Goal: Task Accomplishment & Management: Use online tool/utility

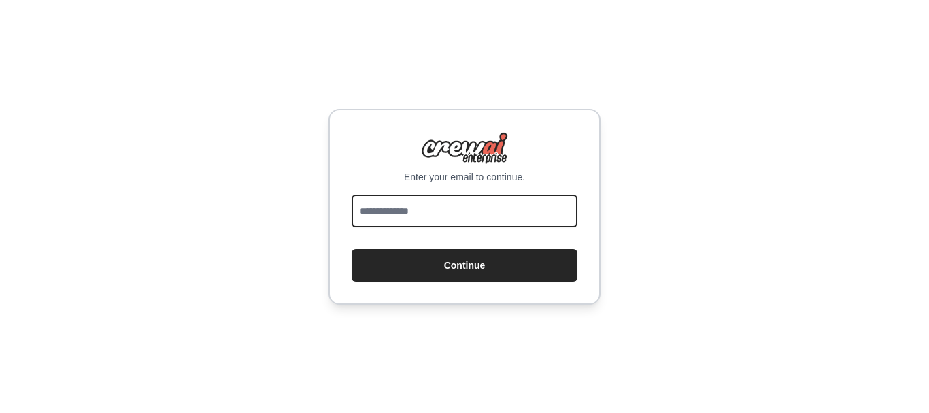
click at [430, 215] on input "email" at bounding box center [465, 211] width 226 height 33
type input "**********"
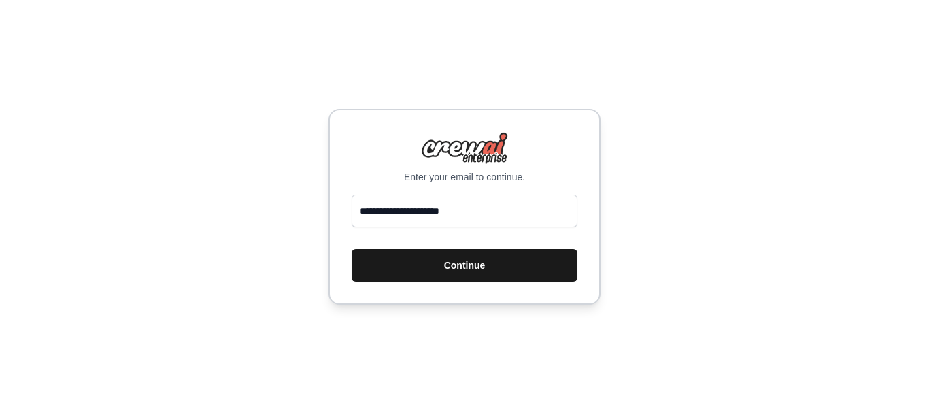
click at [480, 267] on button "Continue" at bounding box center [465, 265] width 226 height 33
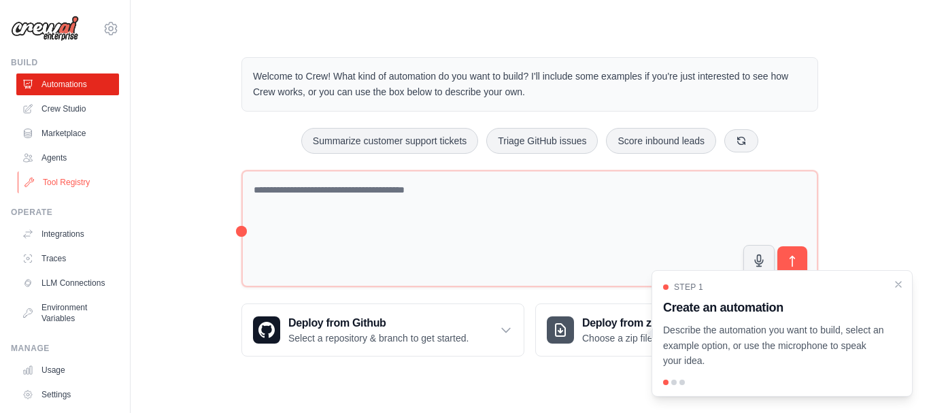
click at [83, 188] on link "Tool Registry" at bounding box center [69, 182] width 103 height 22
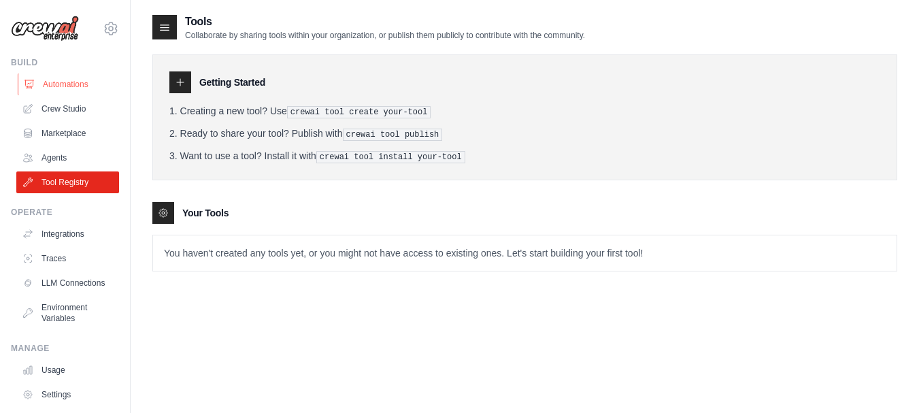
click at [71, 86] on link "Automations" at bounding box center [69, 84] width 103 height 22
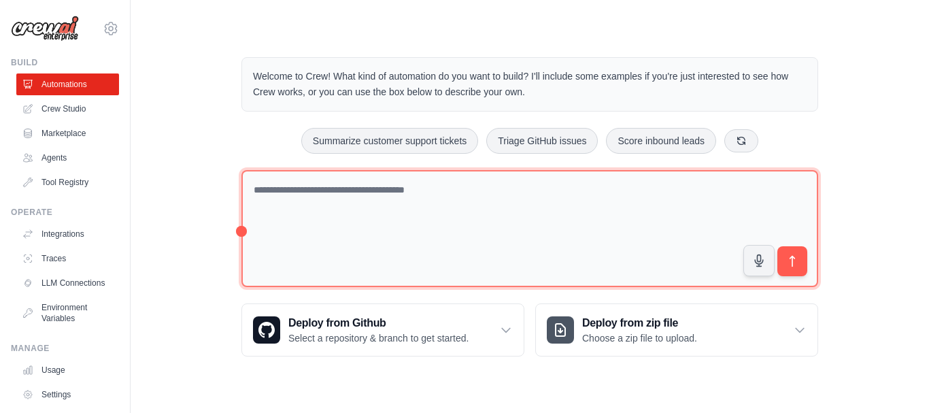
click at [459, 194] on textarea at bounding box center [530, 229] width 577 height 118
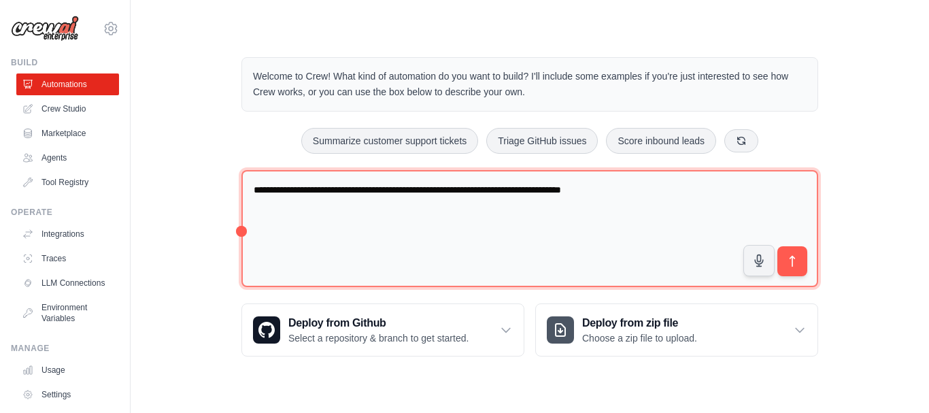
type textarea "**********"
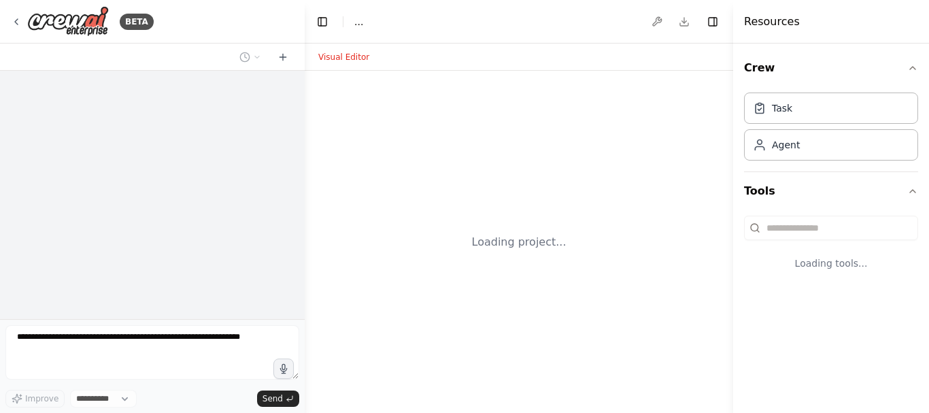
select select "****"
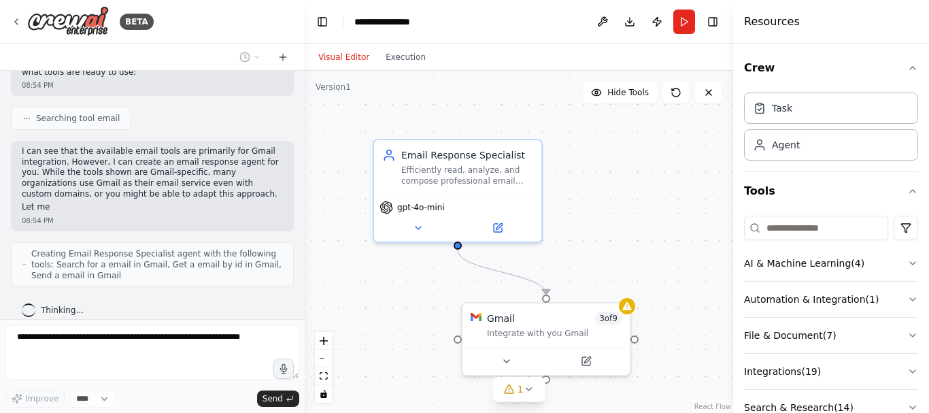
scroll to position [440, 0]
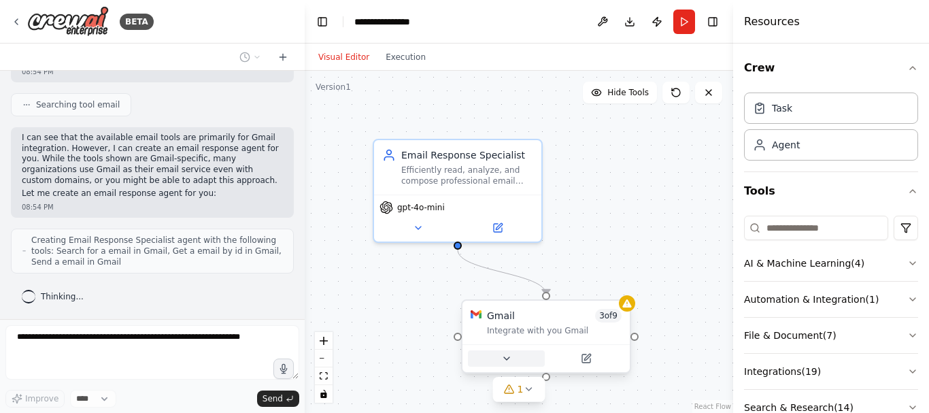
click at [514, 359] on button at bounding box center [506, 358] width 77 height 16
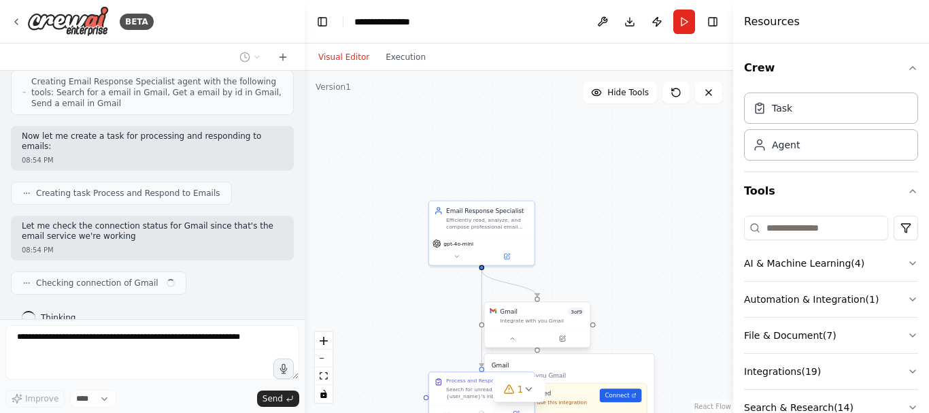
scroll to position [609, 0]
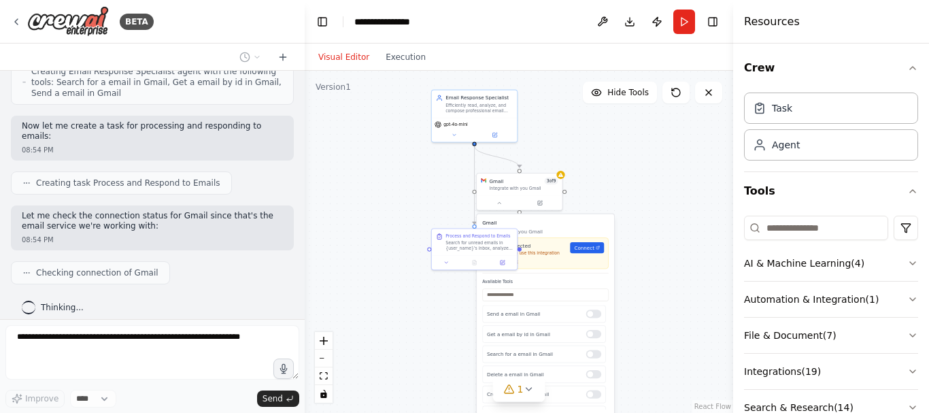
drag, startPoint x: 632, startPoint y: 241, endPoint x: 617, endPoint y: 110, distance: 131.5
click at [617, 110] on div ".deletable-edge-delete-btn { width: 20px; height: 20px; border: 0px solid #ffff…" at bounding box center [519, 242] width 429 height 342
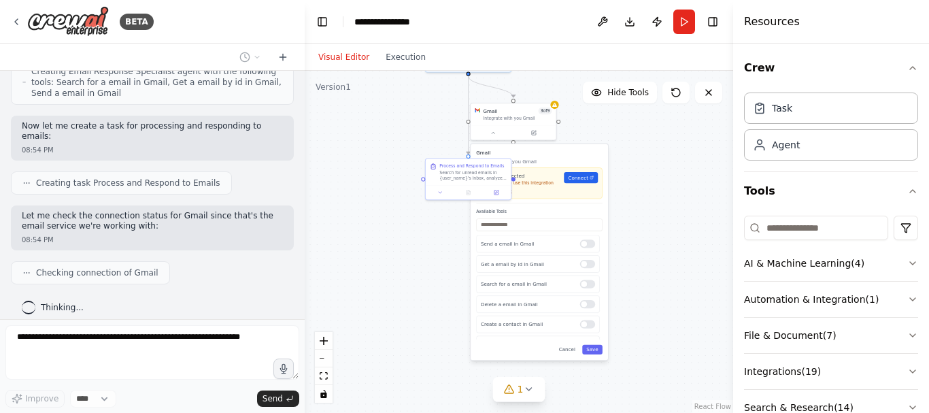
drag, startPoint x: 655, startPoint y: 225, endPoint x: 648, endPoint y: 154, distance: 70.3
click at [648, 154] on div ".deletable-edge-delete-btn { width: 20px; height: 20px; border: 0px solid #ffff…" at bounding box center [519, 242] width 429 height 342
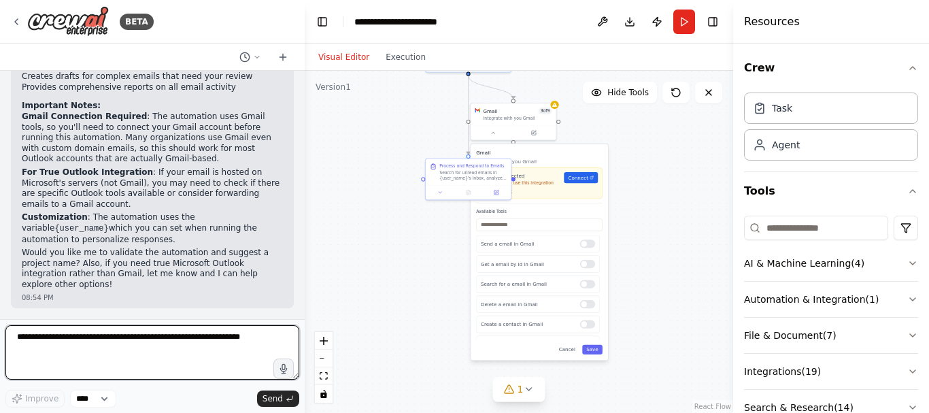
scroll to position [975, 0]
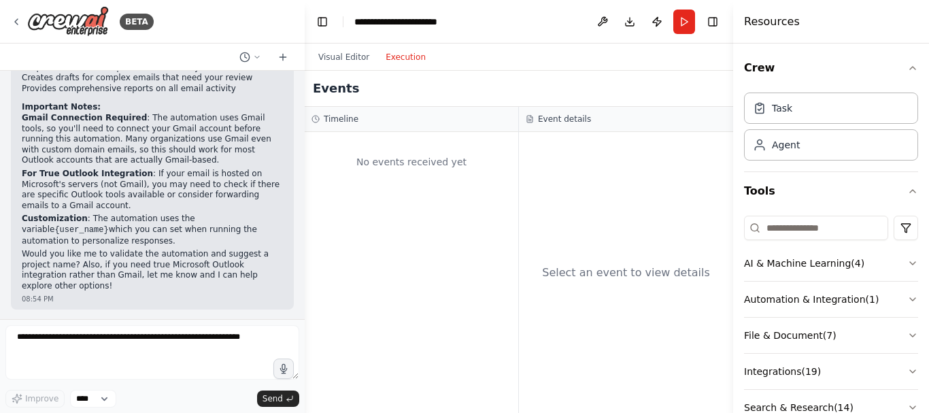
click at [399, 64] on button "Execution" at bounding box center [406, 57] width 56 height 16
click at [335, 55] on button "Visual Editor" at bounding box center [343, 57] width 67 height 16
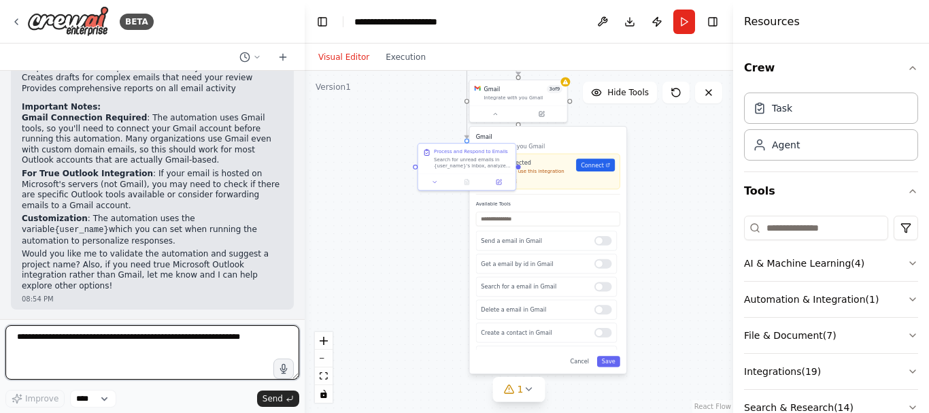
click at [114, 340] on textarea at bounding box center [152, 352] width 294 height 54
type textarea "**********"
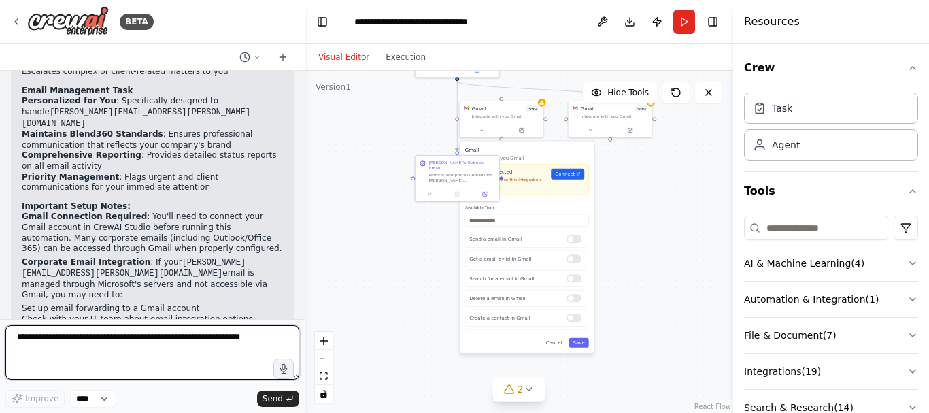
scroll to position [2410, 0]
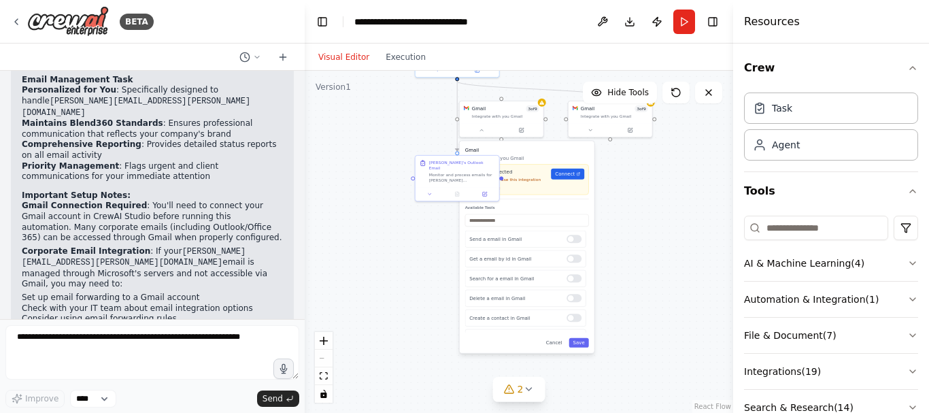
drag, startPoint x: 150, startPoint y: 257, endPoint x: 164, endPoint y: 257, distance: 14.3
click at [161, 367] on p "The automation is ready to deploy once you connect your email account. Would yo…" at bounding box center [152, 388] width 261 height 42
drag, startPoint x: 67, startPoint y: 265, endPoint x: 91, endPoint y: 263, distance: 24.6
click at [86, 367] on p "The automation is ready to deploy once you connect your email account. Would yo…" at bounding box center [152, 388] width 261 height 42
drag, startPoint x: 126, startPoint y: 274, endPoint x: 154, endPoint y: 274, distance: 28.6
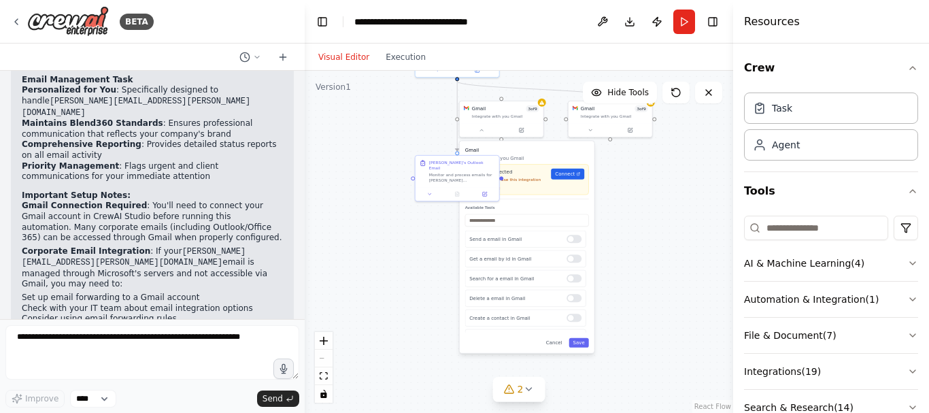
click at [152, 367] on p "The automation is ready to deploy once you connect your email account. Would yo…" at bounding box center [152, 388] width 261 height 42
click at [121, 367] on p "The automation is ready to deploy once you connect your email account. Would yo…" at bounding box center [152, 388] width 261 height 42
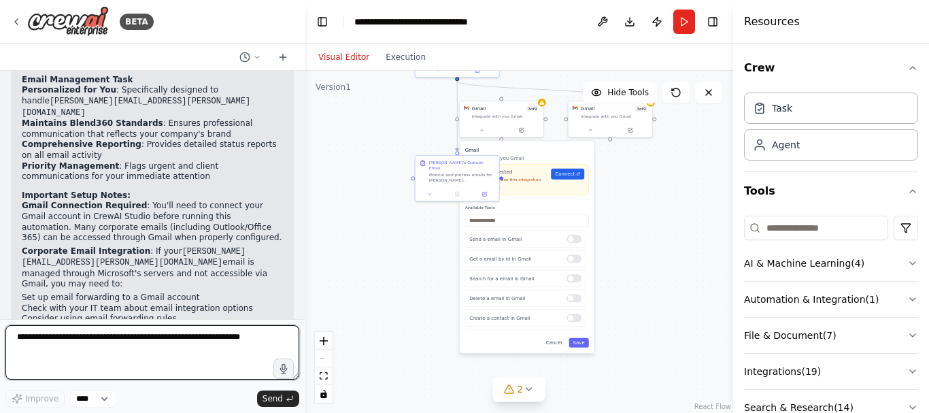
click at [129, 339] on textarea at bounding box center [152, 352] width 294 height 54
type textarea "**********"
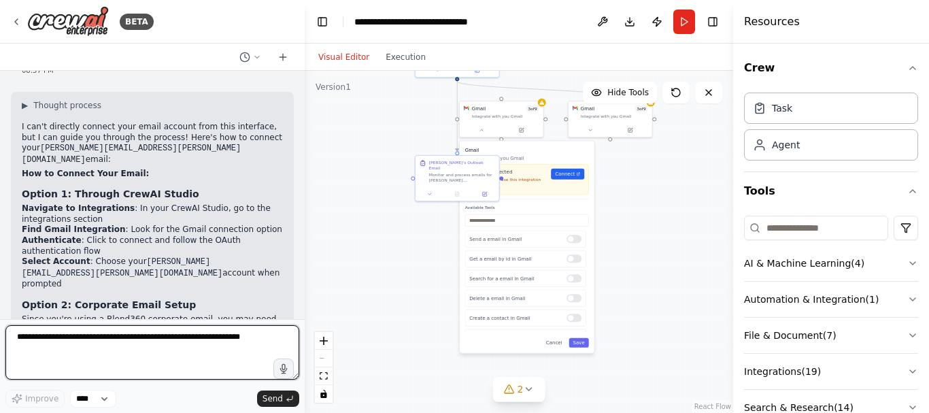
scroll to position [2814, 0]
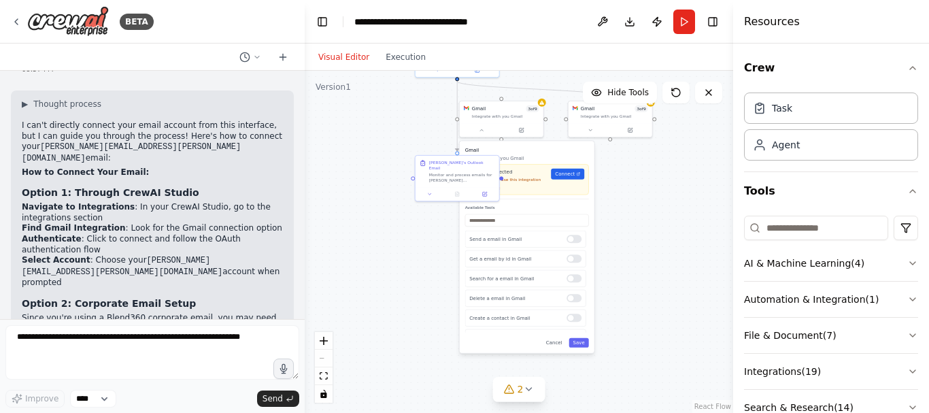
drag, startPoint x: 93, startPoint y: 174, endPoint x: 135, endPoint y: 181, distance: 42.7
click at [135, 337] on li "Check with IT : Verify if your corporate email can be accessed through Gmail/Go…" at bounding box center [152, 347] width 261 height 21
click at [165, 337] on li "Check with IT : Verify if your corporate email can be accessed through Gmail/Go…" at bounding box center [152, 347] width 261 height 21
drag, startPoint x: 89, startPoint y: 192, endPoint x: 111, endPoint y: 190, distance: 21.9
click at [111, 337] on li "Check with IT : Verify if your corporate email can be accessed through Gmail/Go…" at bounding box center [152, 347] width 261 height 21
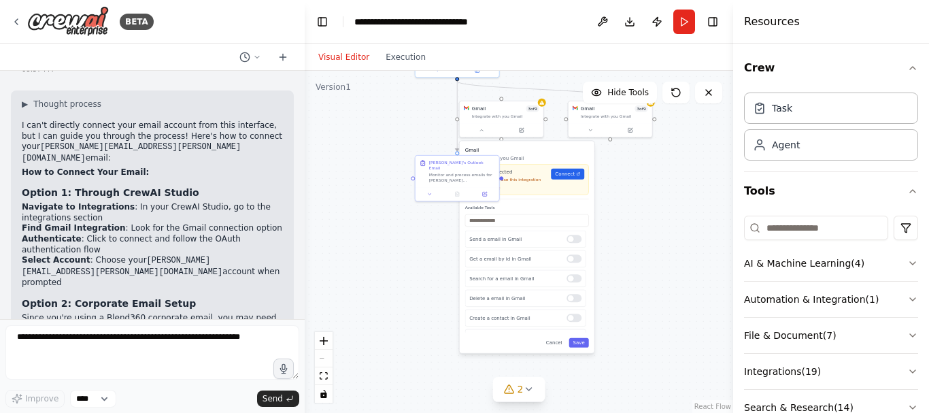
click at [129, 337] on li "Check with IT : Verify if your corporate email can be accessed through Gmail/Go…" at bounding box center [152, 347] width 261 height 21
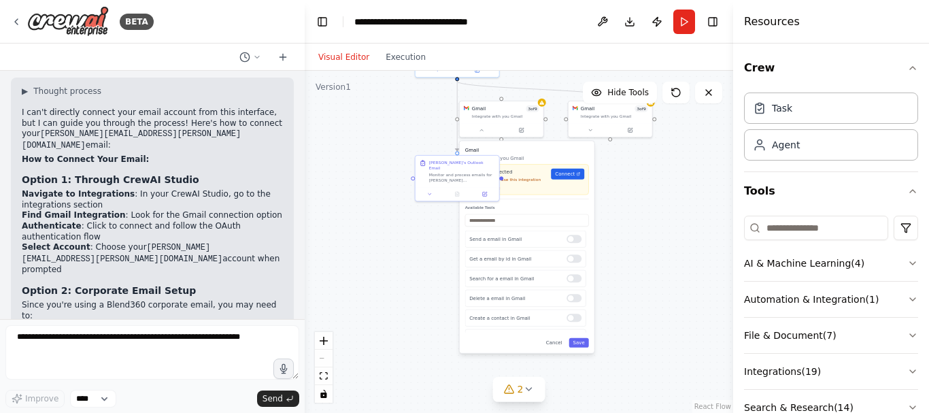
scroll to position [2828, 0]
drag, startPoint x: 61, startPoint y: 197, endPoint x: 76, endPoint y: 197, distance: 15.0
click at [76, 344] on li "Email Forwarding : If direct access isn't available, set up forwarding from you…" at bounding box center [152, 354] width 261 height 21
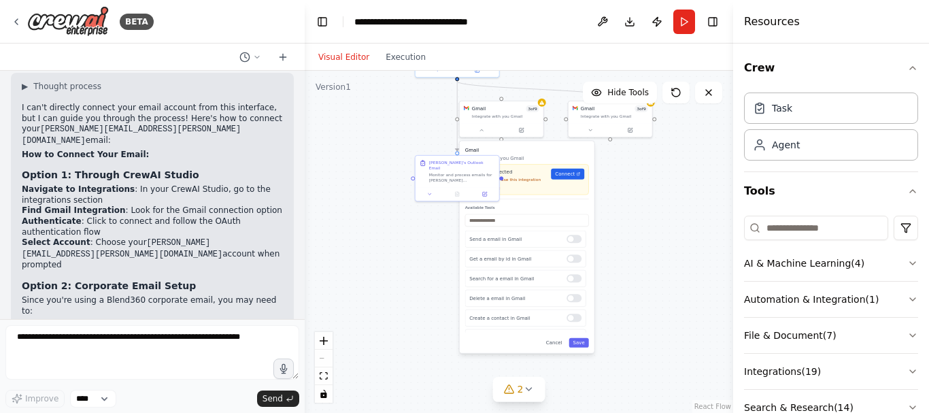
scroll to position [2831, 0]
click at [397, 234] on div ".deletable-edge-delete-btn { width: 20px; height: 20px; border: 0px solid #ffff…" at bounding box center [519, 242] width 429 height 342
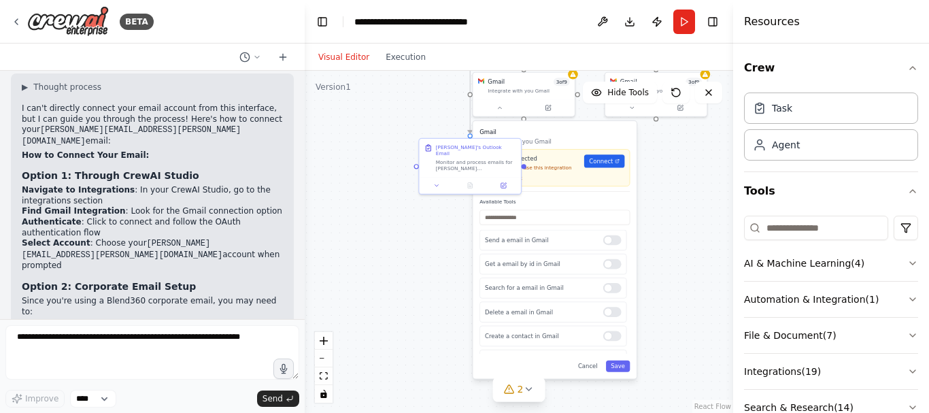
click at [412, 216] on div ".deletable-edge-delete-btn { width: 20px; height: 20px; border: 0px solid #ffff…" at bounding box center [519, 242] width 429 height 342
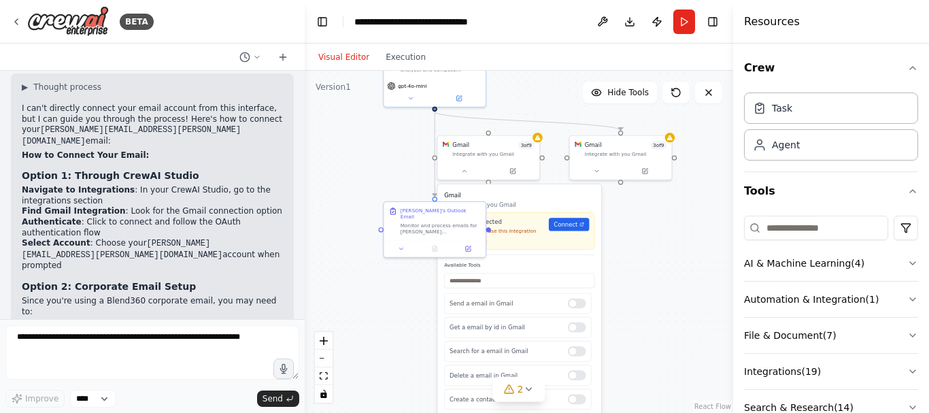
drag, startPoint x: 412, startPoint y: 216, endPoint x: 376, endPoint y: 281, distance: 74.3
click at [376, 281] on div ".deletable-edge-delete-btn { width: 20px; height: 20px; border: 0px solid #ffff…" at bounding box center [519, 242] width 429 height 342
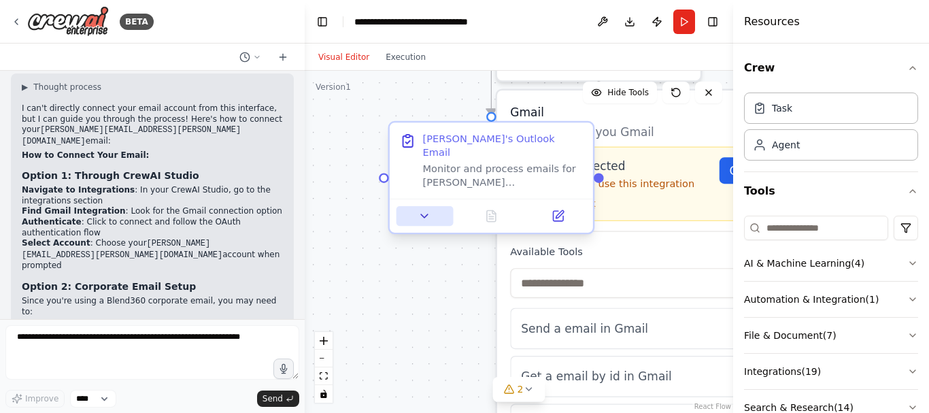
click at [429, 210] on icon at bounding box center [424, 216] width 13 height 13
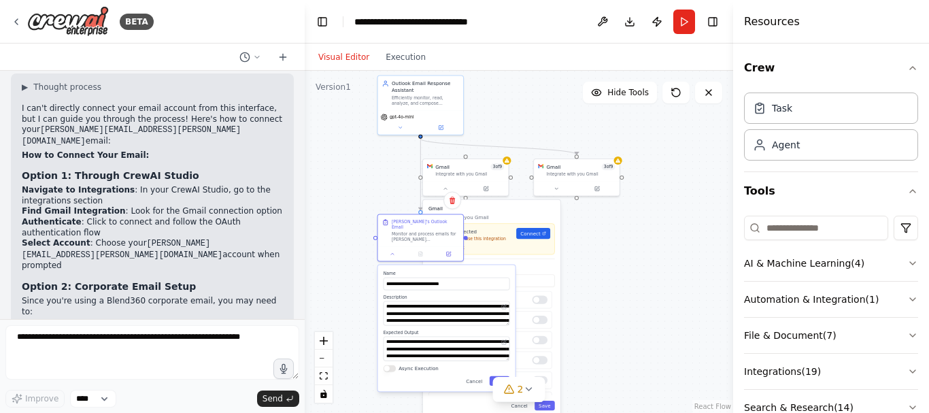
click at [670, 252] on div ".deletable-edge-delete-btn { width: 20px; height: 20px; border: 0px solid #ffff…" at bounding box center [519, 242] width 429 height 342
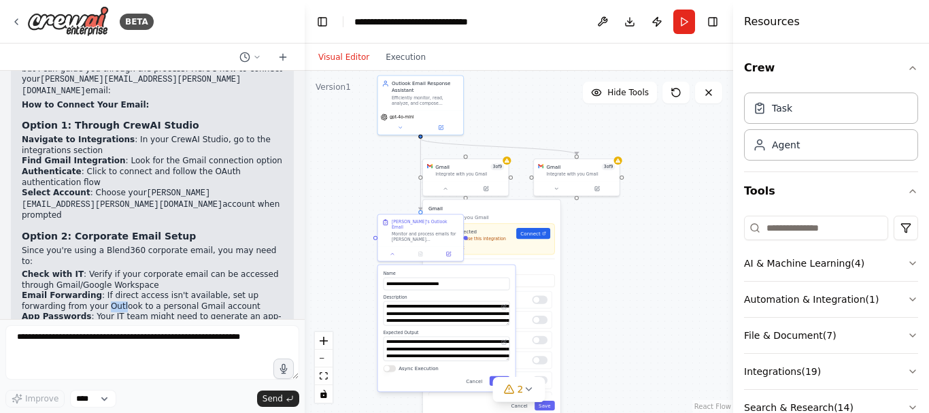
scroll to position [2926, 0]
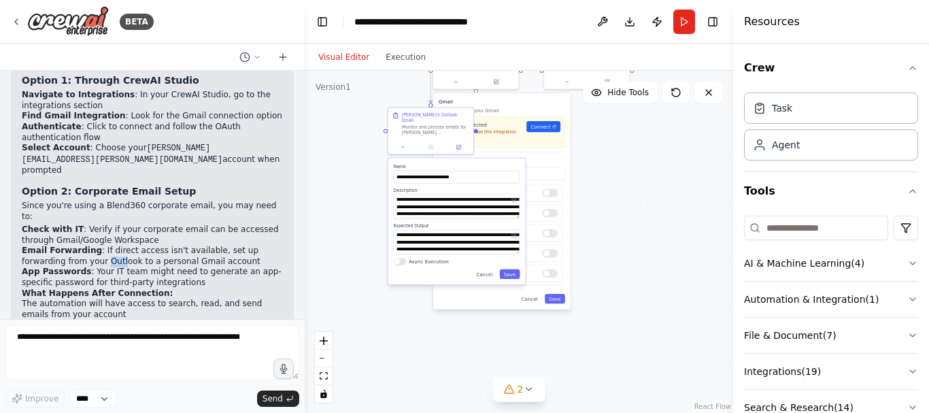
drag, startPoint x: 602, startPoint y: 289, endPoint x: 612, endPoint y: 182, distance: 107.3
click at [612, 182] on div ".deletable-edge-delete-btn { width: 20px; height: 20px; border: 0px solid #ffff…" at bounding box center [519, 242] width 429 height 342
click at [610, 226] on div ".deletable-edge-delete-btn { width: 20px; height: 20px; border: 0px solid #ffff…" at bounding box center [519, 242] width 429 height 342
click at [367, 189] on div ".deletable-edge-delete-btn { width: 20px; height: 20px; border: 0px solid #ffff…" at bounding box center [519, 242] width 429 height 342
click at [422, 123] on div "Monitor and process emails for loveesh.bhatt@blend360.com. Search for unread em…" at bounding box center [435, 128] width 67 height 11
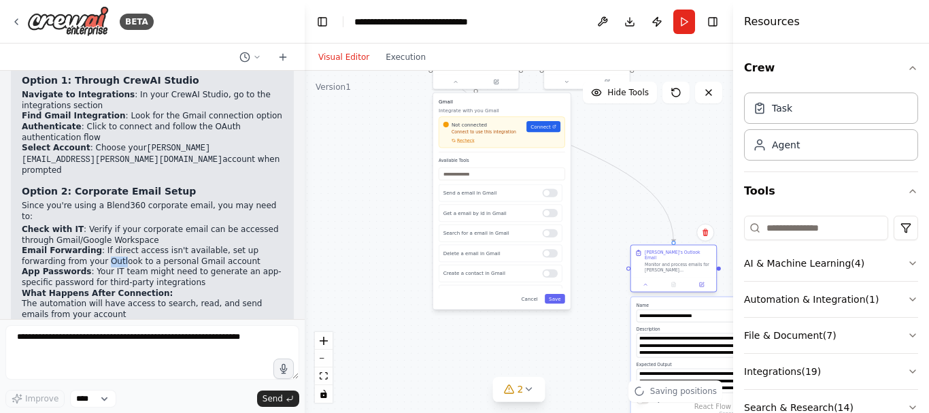
drag, startPoint x: 424, startPoint y: 119, endPoint x: 667, endPoint y: 258, distance: 279.8
click at [667, 262] on div "Monitor and process emails for loveesh.bhatt@blend360.com. Search for unread em…" at bounding box center [678, 267] width 67 height 11
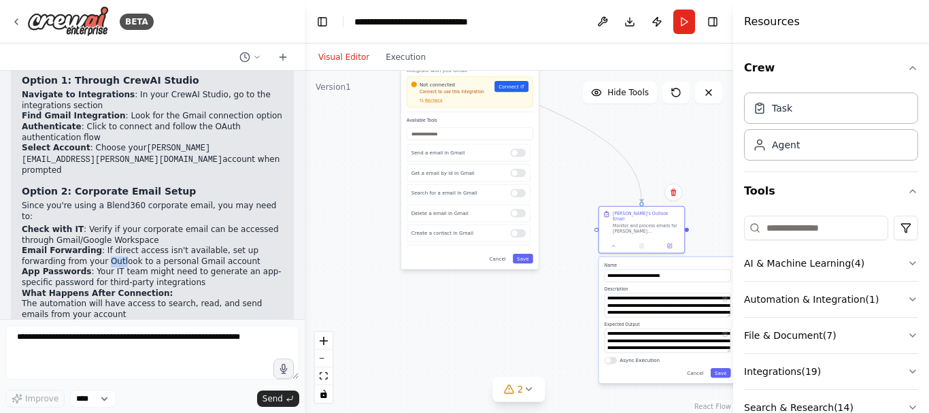
drag, startPoint x: 371, startPoint y: 242, endPoint x: 338, endPoint y: 199, distance: 53.9
click at [338, 199] on div ".deletable-edge-delete-btn { width: 20px; height: 20px; border: 0px solid #ffff…" at bounding box center [519, 242] width 429 height 342
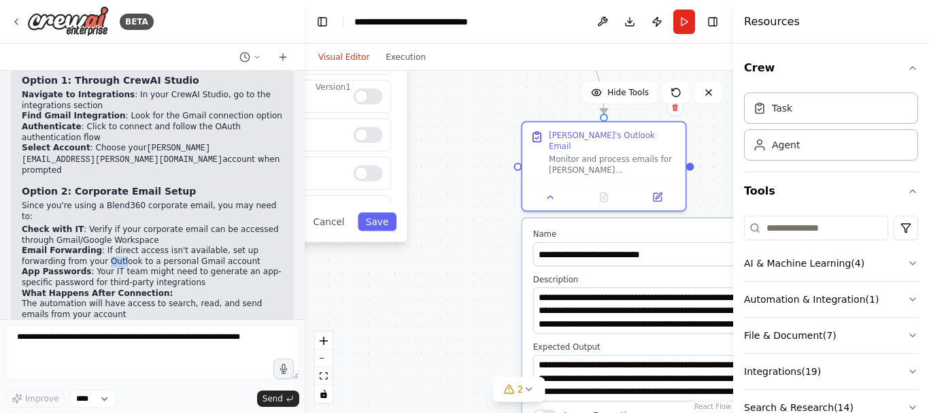
drag, startPoint x: 635, startPoint y: 248, endPoint x: 493, endPoint y: 188, distance: 154.0
click at [493, 188] on div ".deletable-edge-delete-btn { width: 20px; height: 20px; border: 0px solid #ffff…" at bounding box center [519, 242] width 429 height 342
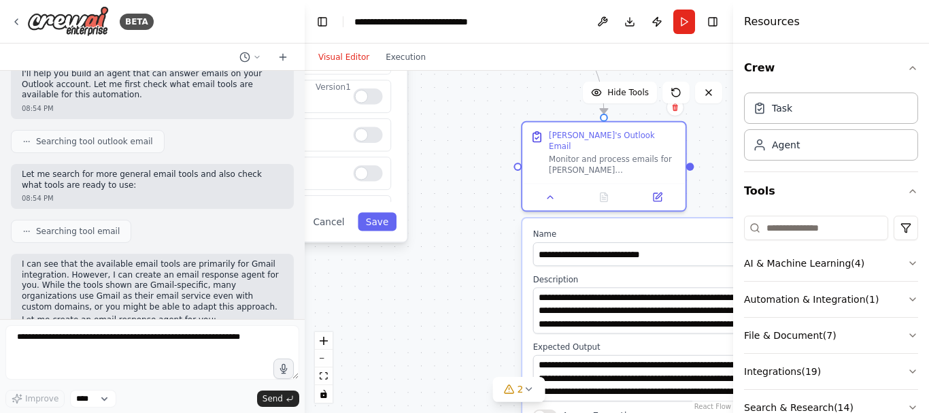
scroll to position [0, 0]
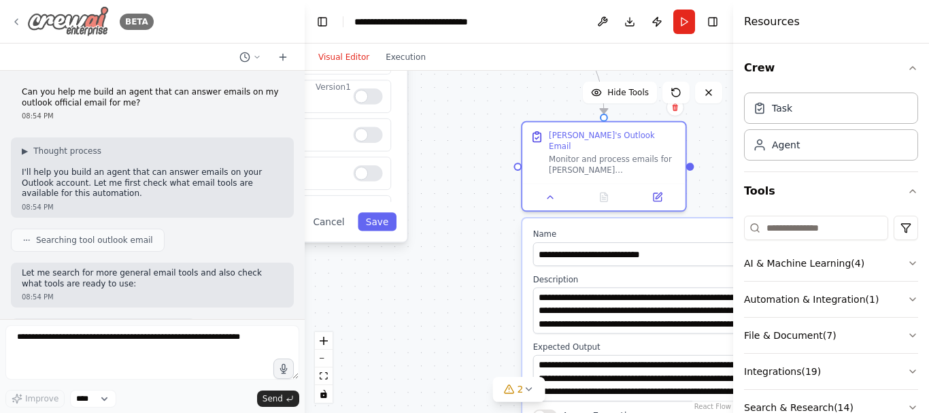
click at [57, 25] on img at bounding box center [68, 21] width 82 height 31
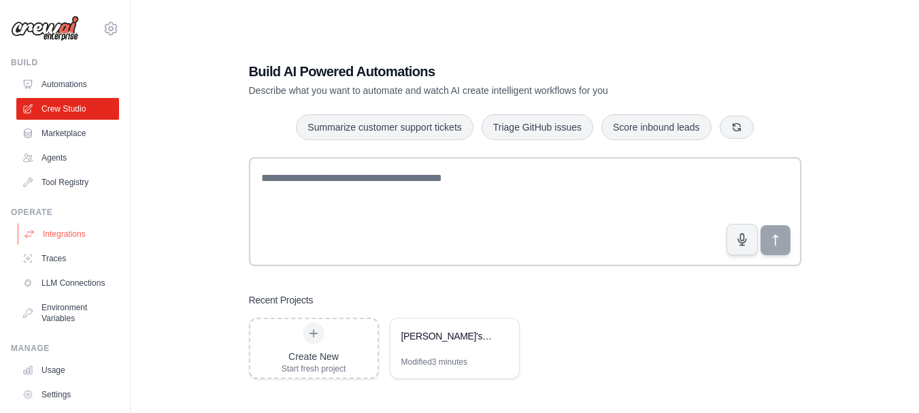
click at [76, 244] on link "Integrations" at bounding box center [69, 234] width 103 height 22
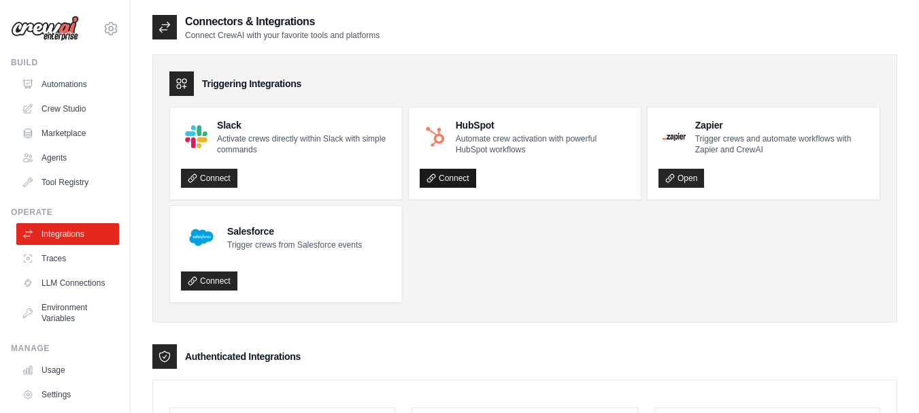
click at [454, 182] on link "Connect" at bounding box center [448, 178] width 56 height 19
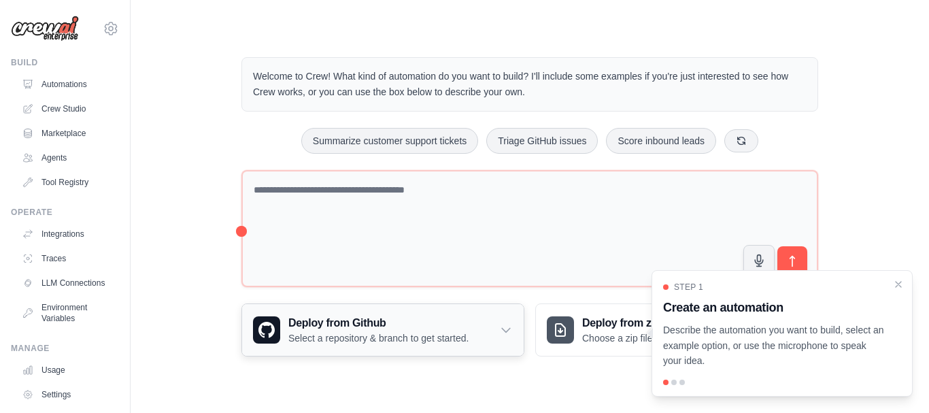
click at [425, 328] on h3 "Deploy from Github" at bounding box center [378, 323] width 180 height 16
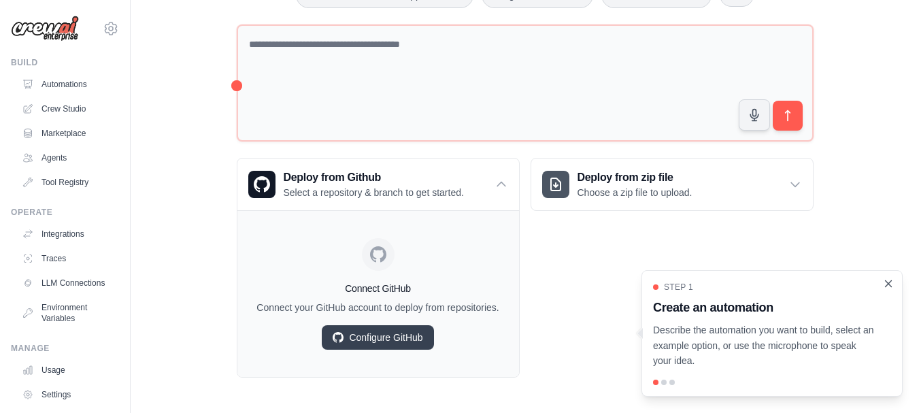
click at [887, 288] on icon "Close walkthrough" at bounding box center [888, 284] width 12 height 12
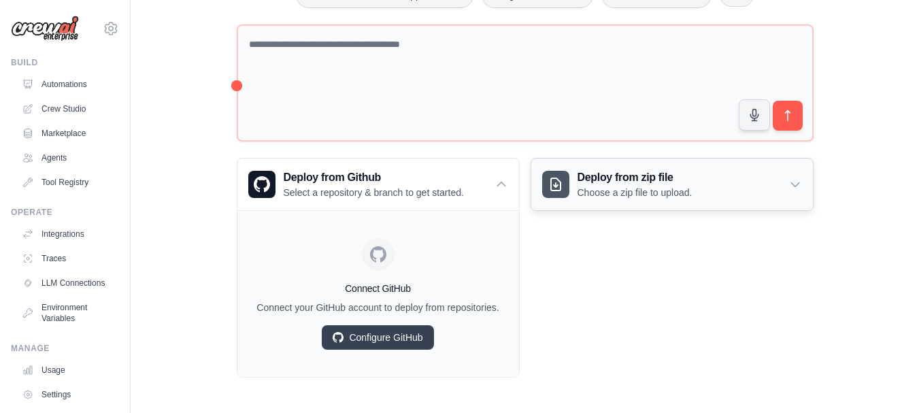
click at [767, 186] on div "Deploy from zip file Choose a zip file to upload." at bounding box center [672, 185] width 282 height 52
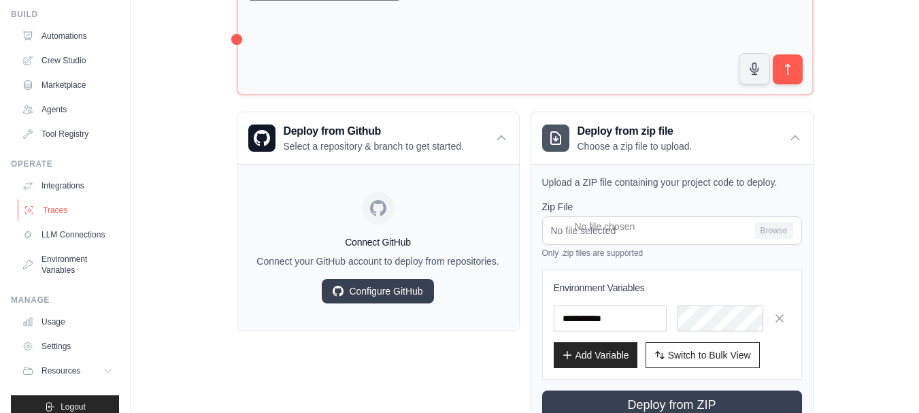
scroll to position [68, 0]
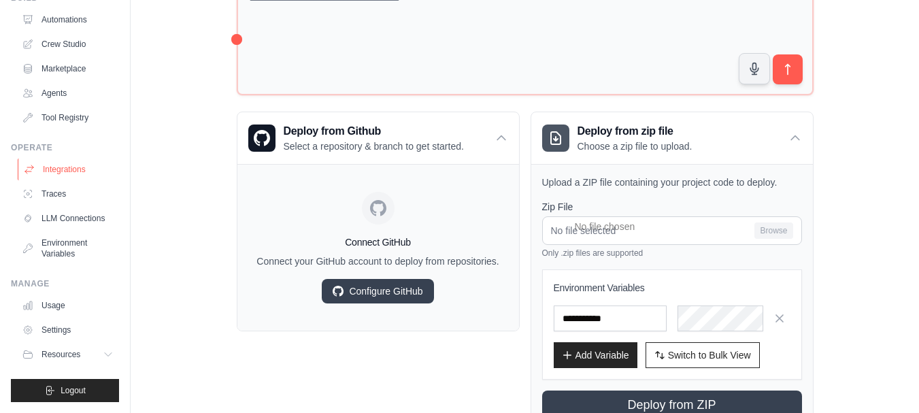
click at [67, 170] on link "Integrations" at bounding box center [69, 170] width 103 height 22
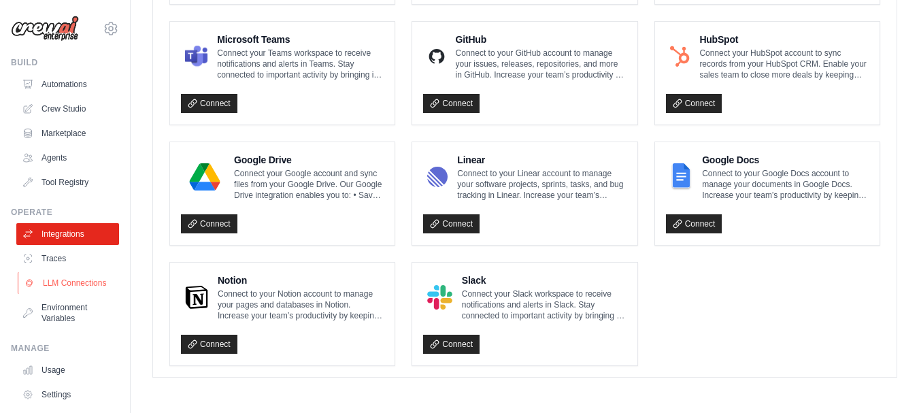
scroll to position [76, 0]
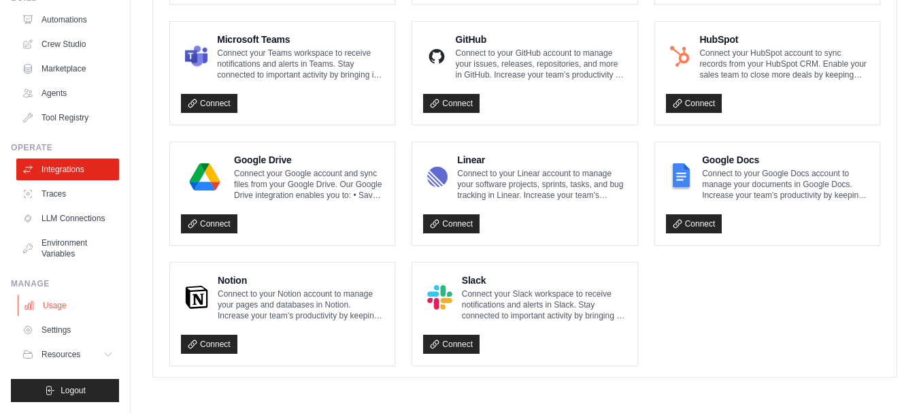
click at [78, 299] on link "Usage" at bounding box center [69, 306] width 103 height 22
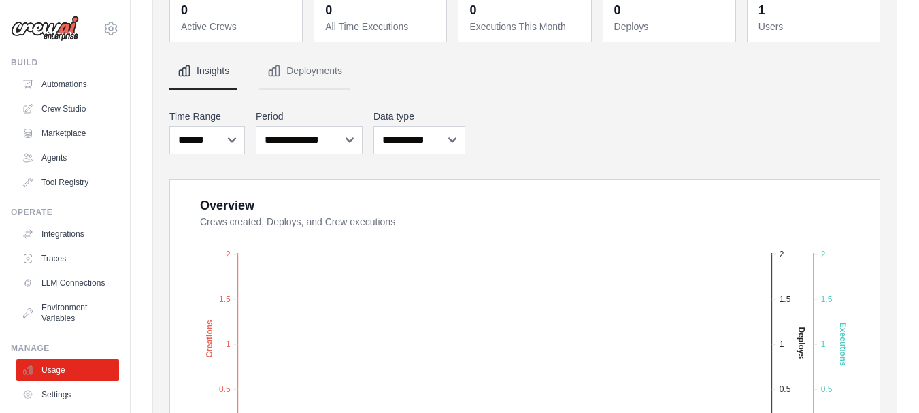
scroll to position [86, 0]
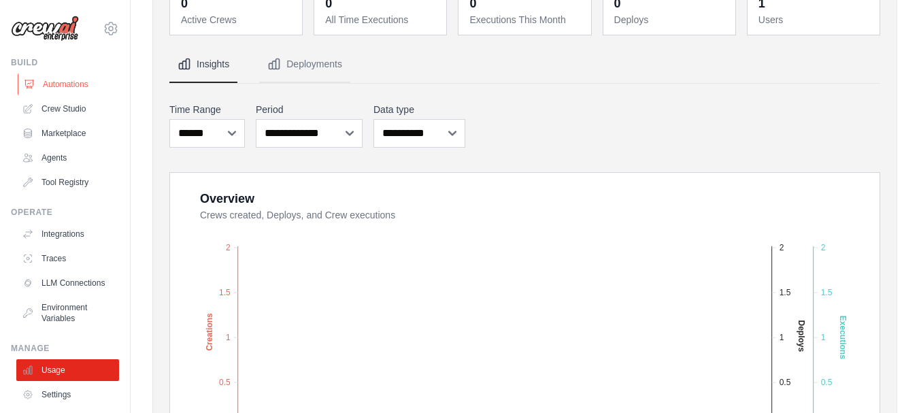
click at [78, 82] on link "Automations" at bounding box center [69, 84] width 103 height 22
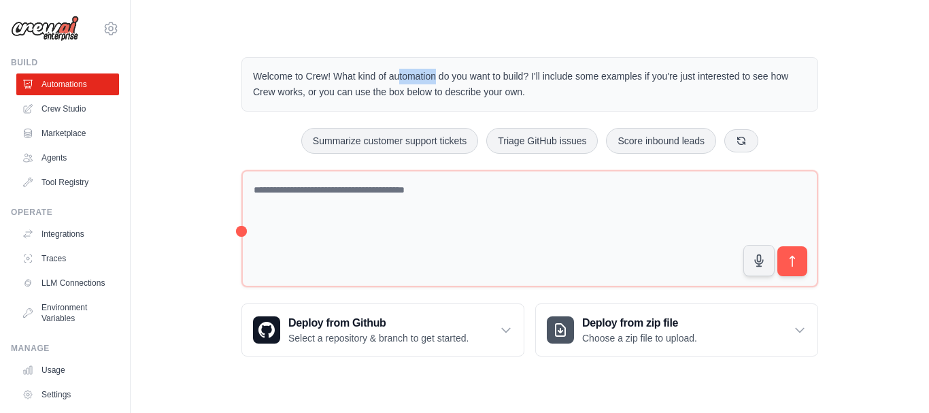
drag, startPoint x: 335, startPoint y: 69, endPoint x: 389, endPoint y: 69, distance: 54.4
click at [378, 69] on p "Welcome to Crew! What kind of automation do you want to build? I'll include som…" at bounding box center [530, 84] width 554 height 31
drag, startPoint x: 482, startPoint y: 69, endPoint x: 516, endPoint y: 69, distance: 34.0
click at [505, 69] on div "Welcome to Crew! What kind of automation do you want to build? I'll include som…" at bounding box center [530, 84] width 577 height 54
click at [81, 101] on link "Crew Studio" at bounding box center [69, 109] width 103 height 22
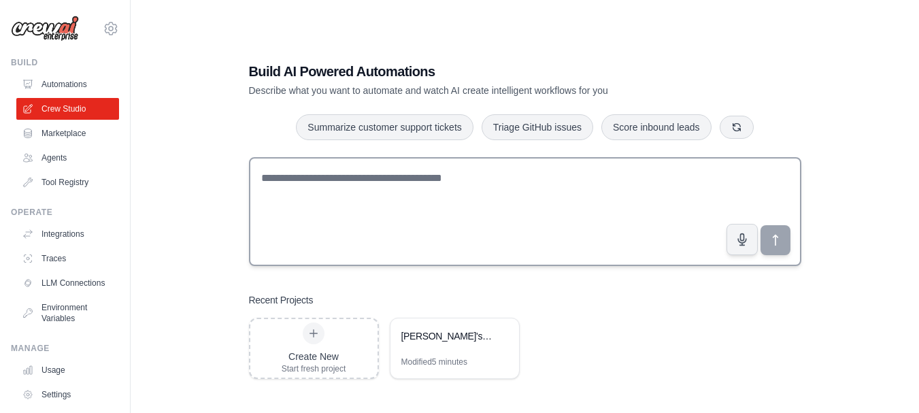
scroll to position [27, 0]
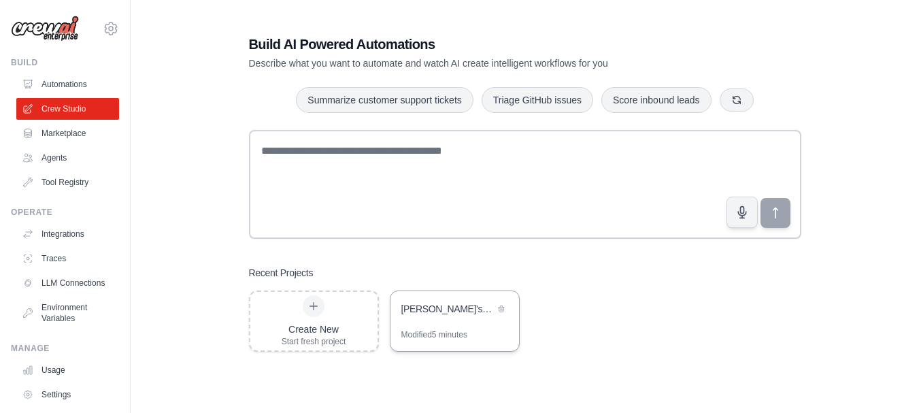
click at [442, 319] on div "[PERSON_NAME]'s Outlook Email Assistant" at bounding box center [455, 310] width 129 height 38
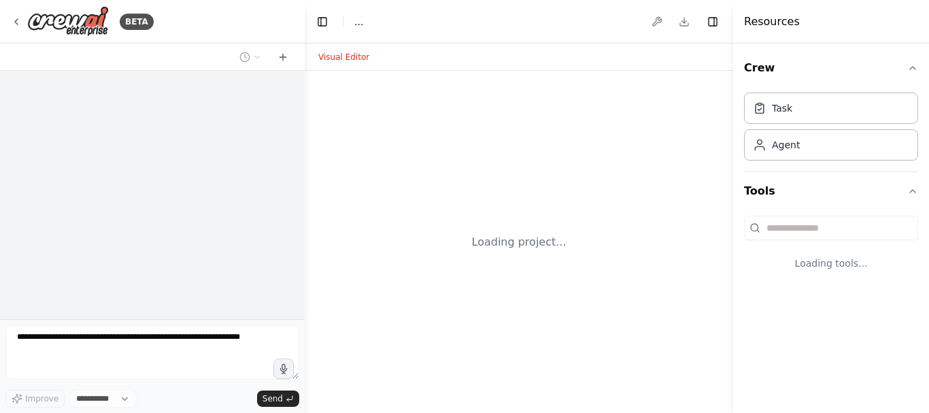
select select "****"
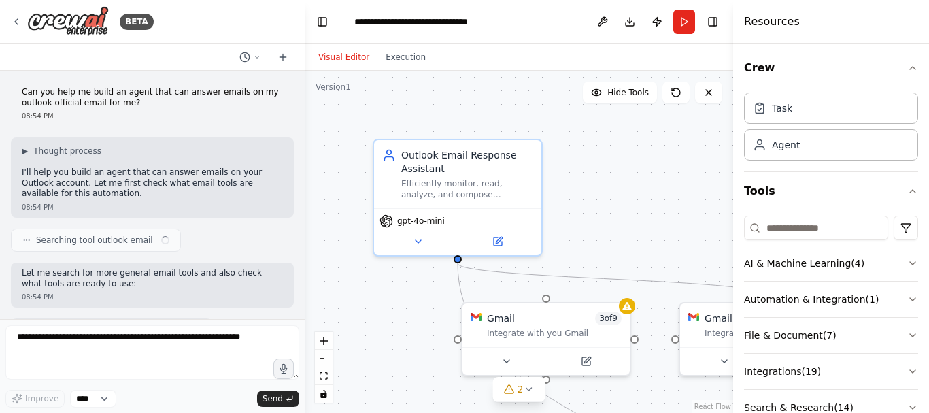
scroll to position [2745, 0]
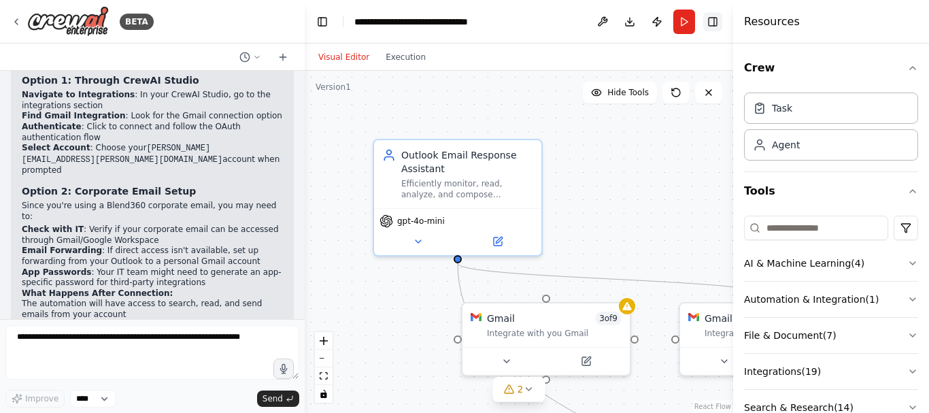
click at [714, 21] on button "Toggle Right Sidebar" at bounding box center [713, 21] width 19 height 19
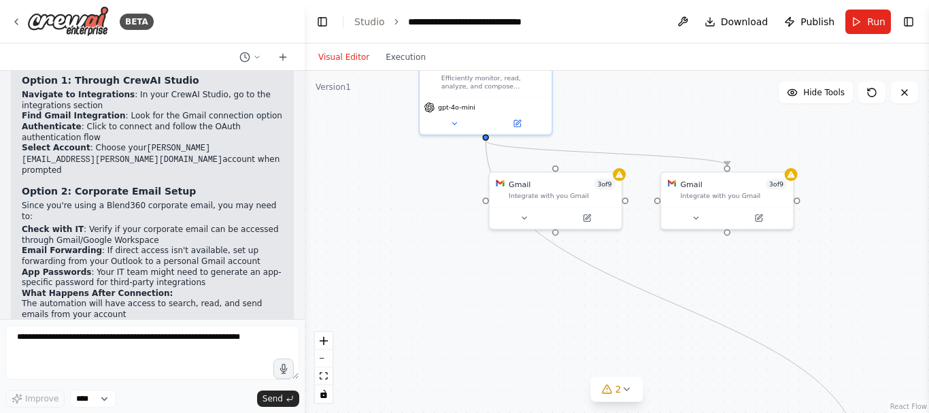
drag, startPoint x: 701, startPoint y: 227, endPoint x: 670, endPoint y: 117, distance: 114.6
click at [670, 117] on div ".deletable-edge-delete-btn { width: 20px; height: 20px; border: 0px solid #ffff…" at bounding box center [617, 242] width 625 height 342
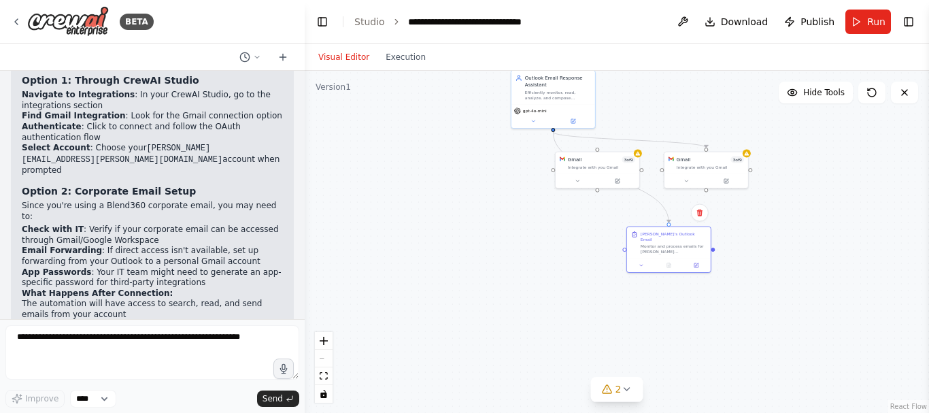
drag, startPoint x: 787, startPoint y: 351, endPoint x: 637, endPoint y: 218, distance: 200.0
click at [637, 218] on div ".deletable-edge-delete-btn { width: 20px; height: 20px; border: 0px solid #ffff…" at bounding box center [617, 242] width 625 height 342
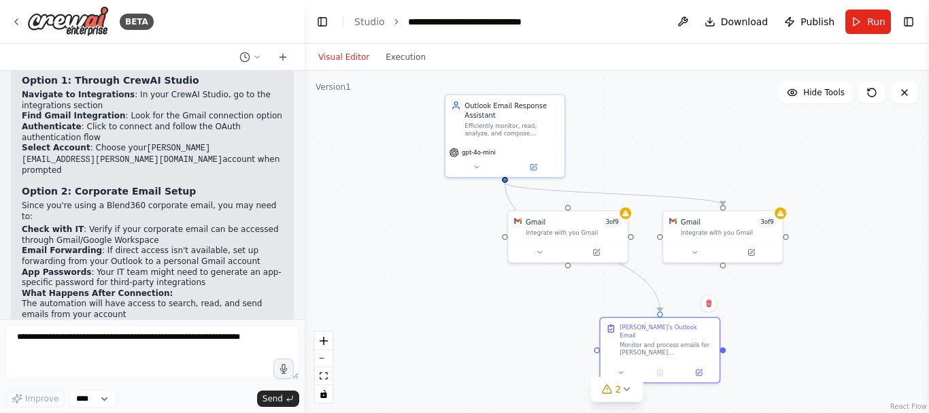
drag, startPoint x: 699, startPoint y: 199, endPoint x: 770, endPoint y: 293, distance: 118.0
click at [770, 293] on div ".deletable-edge-delete-btn { width: 20px; height: 20px; border: 0px solid #ffff…" at bounding box center [617, 242] width 625 height 342
